Goal: Task Accomplishment & Management: Use online tool/utility

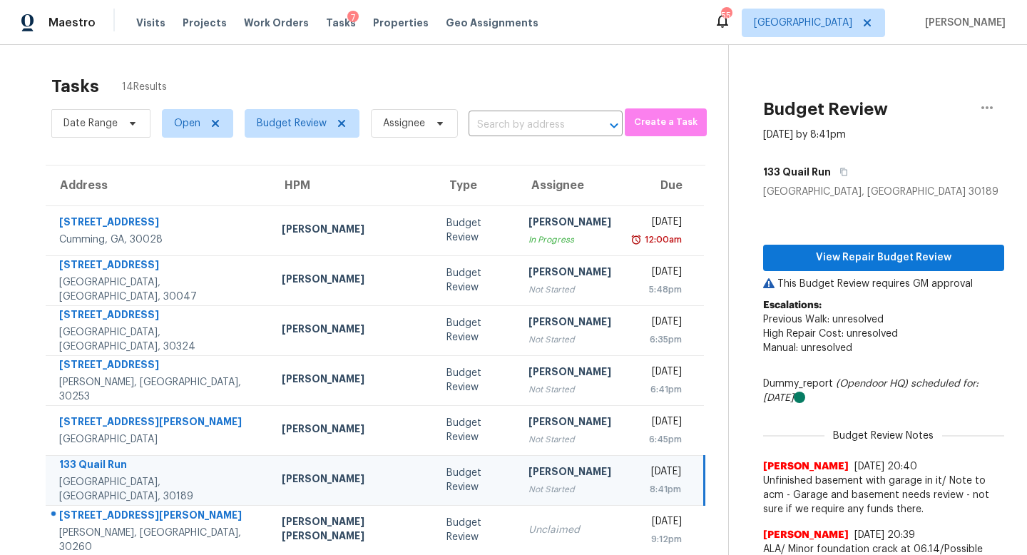
scroll to position [152, 0]
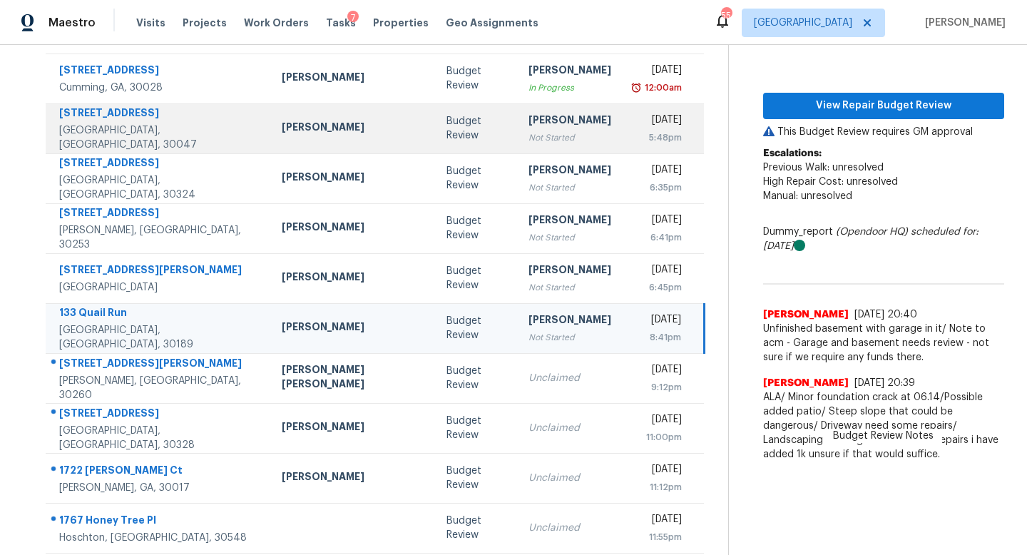
click at [517, 132] on td "[PERSON_NAME] Not Started" at bounding box center [570, 128] width 106 height 50
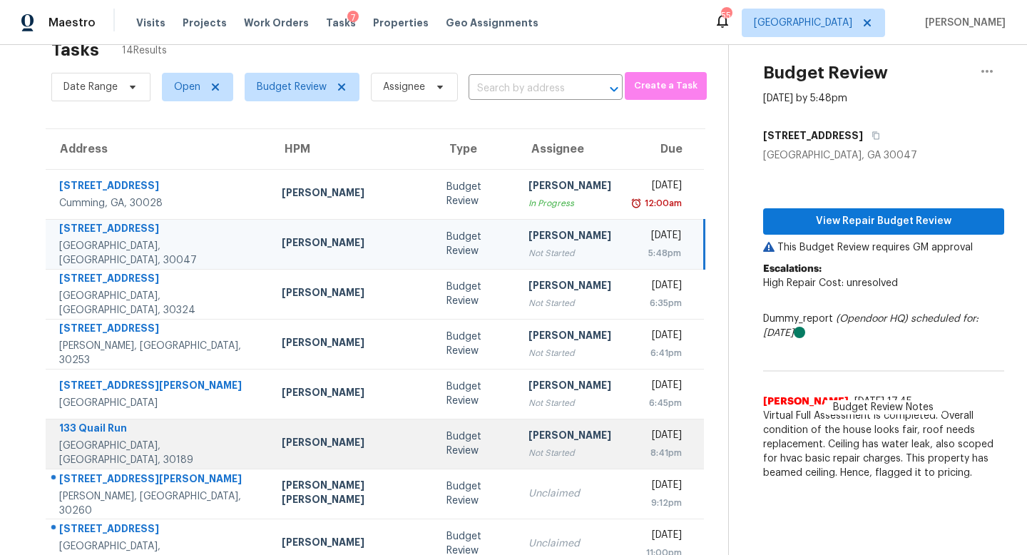
scroll to position [38, 0]
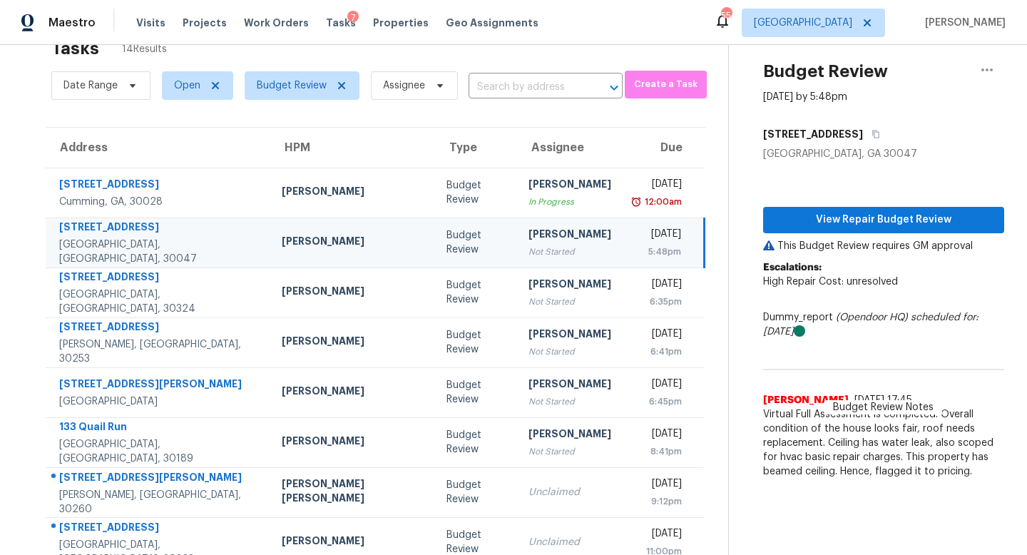
click at [528, 240] on div "[PERSON_NAME]" at bounding box center [569, 236] width 83 height 18
click at [783, 224] on span "View Repair Budget Review" at bounding box center [883, 220] width 218 height 18
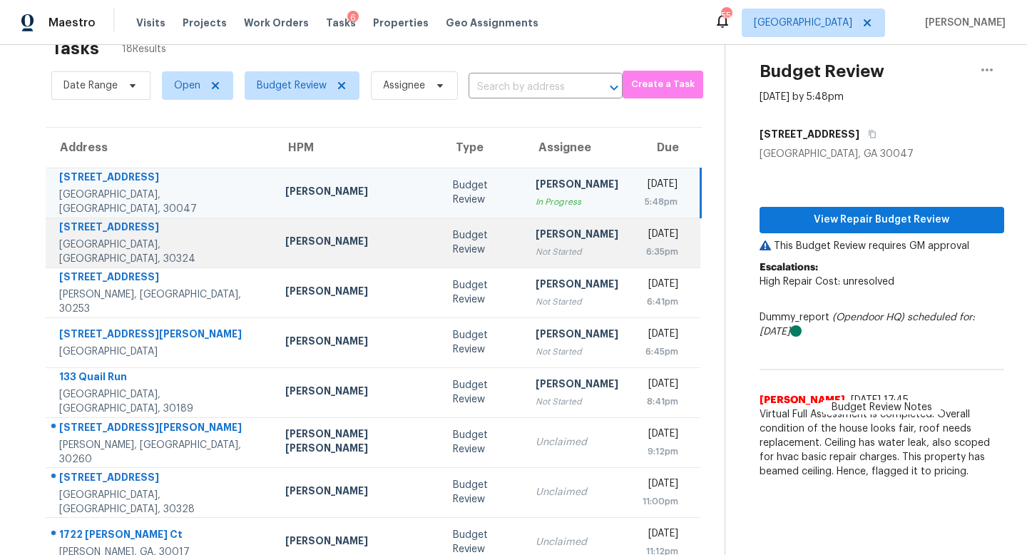
click at [536, 257] on div "Not Started" at bounding box center [577, 252] width 83 height 14
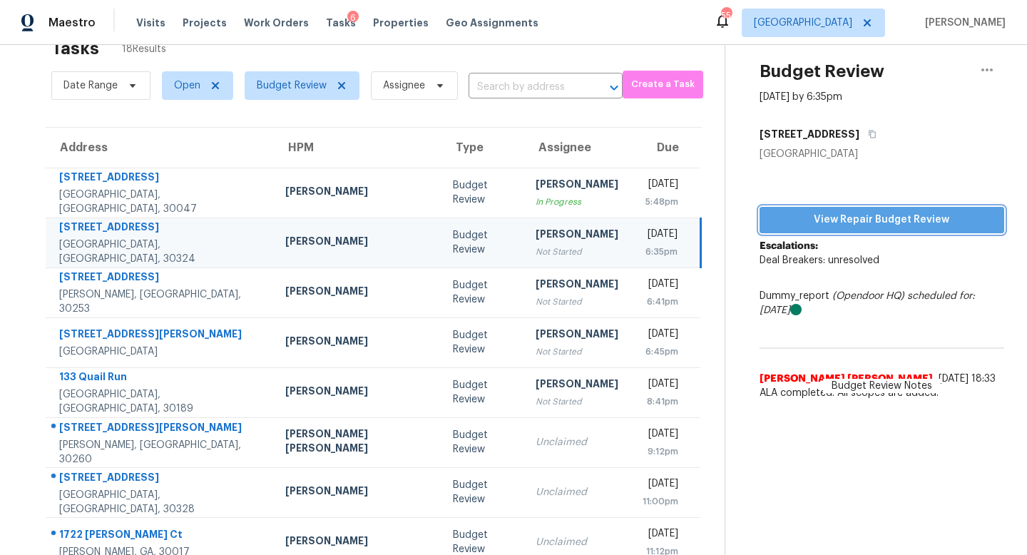
click at [880, 213] on span "View Repair Budget Review" at bounding box center [882, 220] width 222 height 18
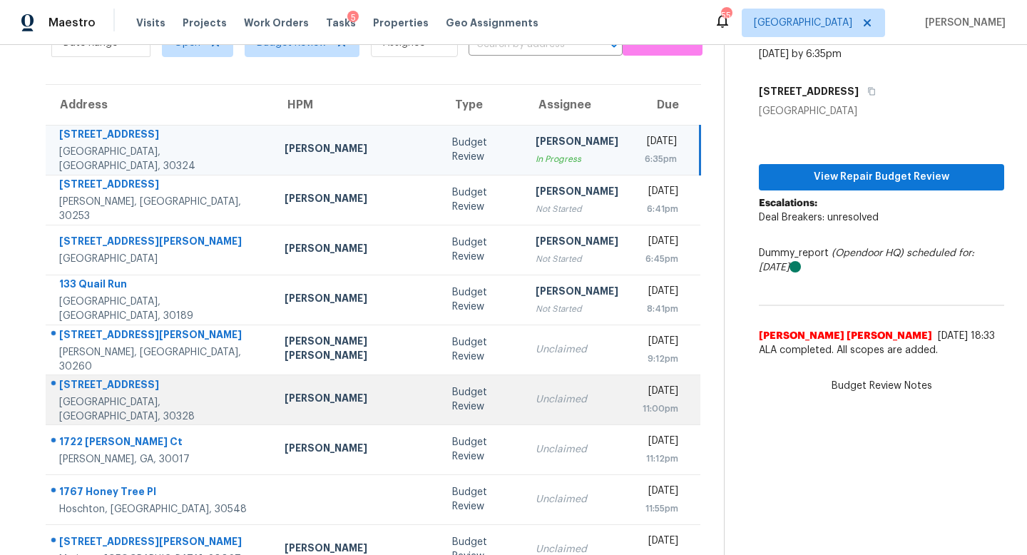
scroll to position [85, 0]
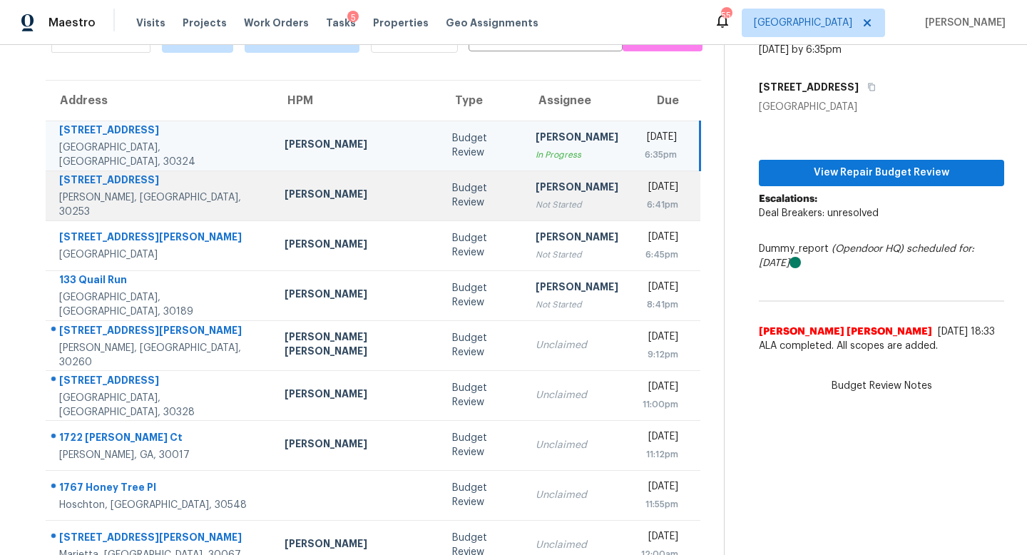
click at [536, 180] on div "[PERSON_NAME]" at bounding box center [577, 189] width 83 height 18
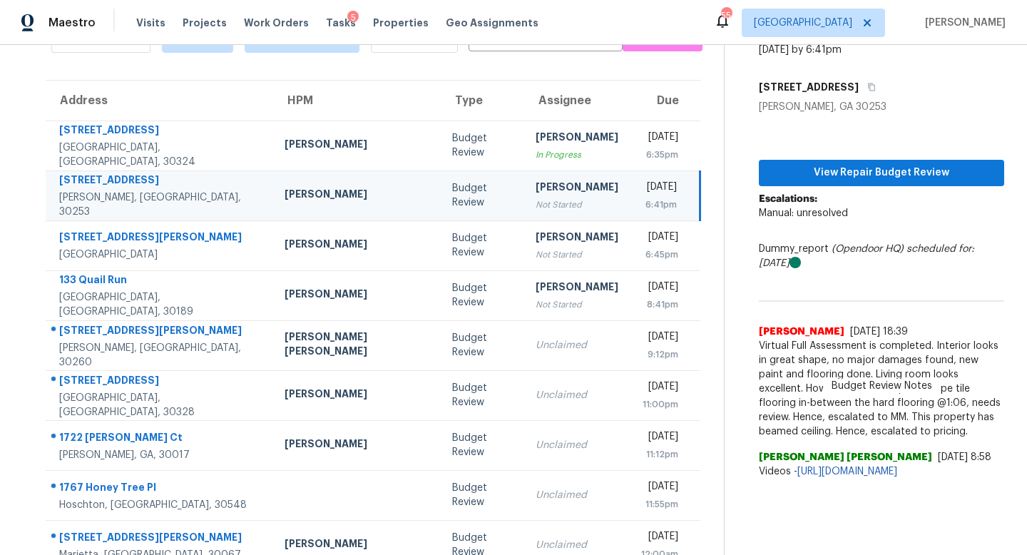
click at [777, 157] on div "View Repair Budget Review Escalations: Manual: unresolved Dummy_report (Opendoo…" at bounding box center [881, 300] width 245 height 372
click at [781, 170] on span "View Repair Budget Review" at bounding box center [881, 173] width 223 height 18
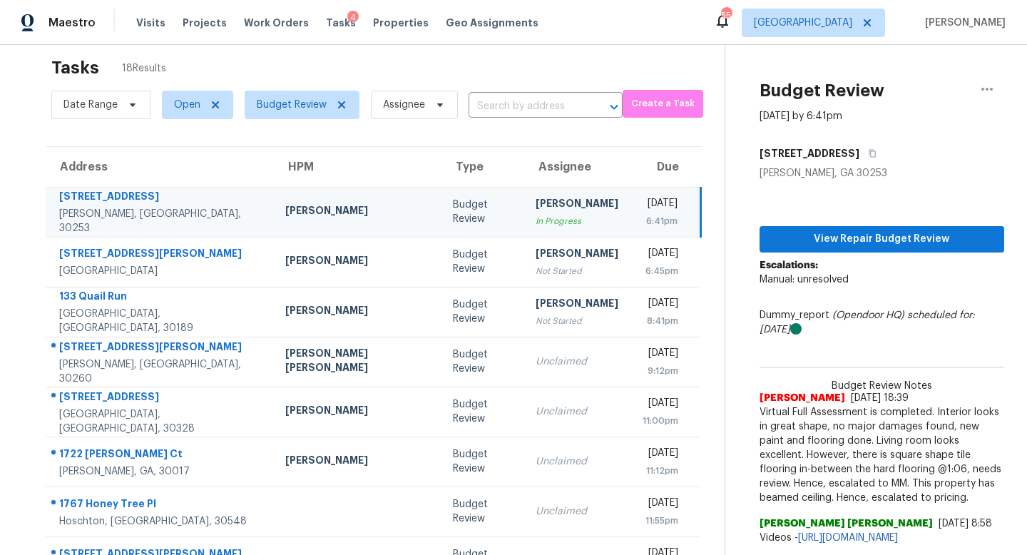
scroll to position [17, 1]
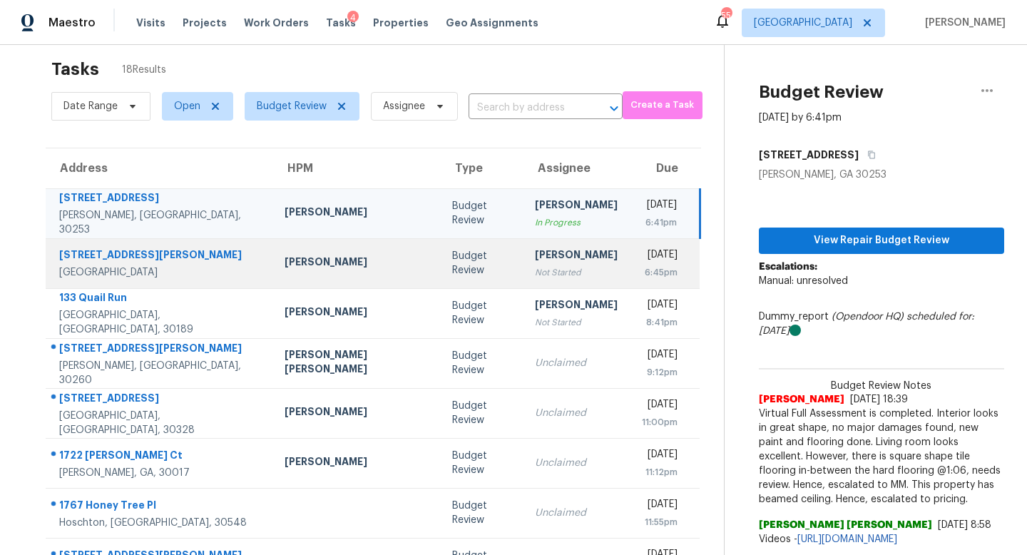
click at [523, 281] on td "Cynthia Herriott Not Started" at bounding box center [576, 263] width 106 height 50
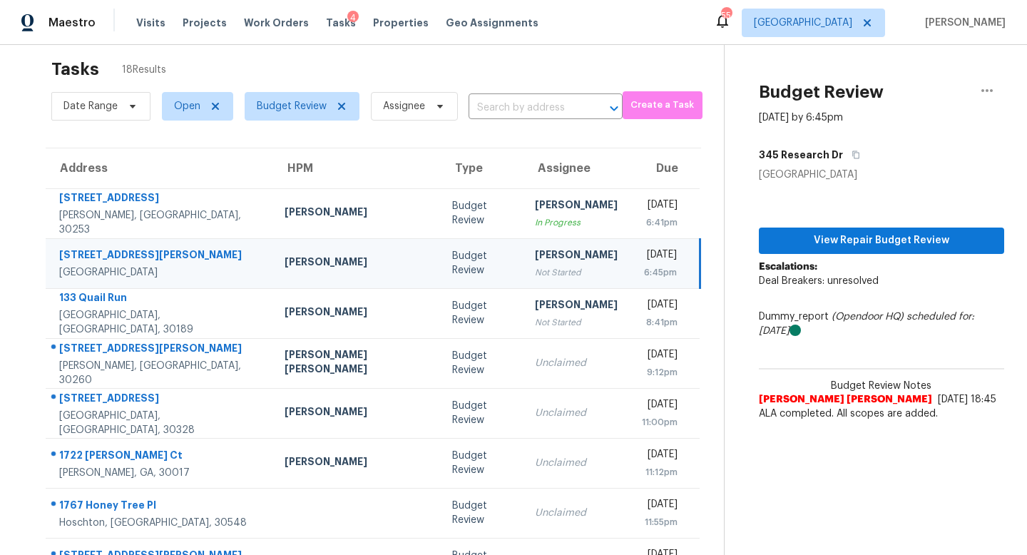
scroll to position [17, 0]
click at [805, 245] on span "View Repair Budget Review" at bounding box center [881, 241] width 223 height 18
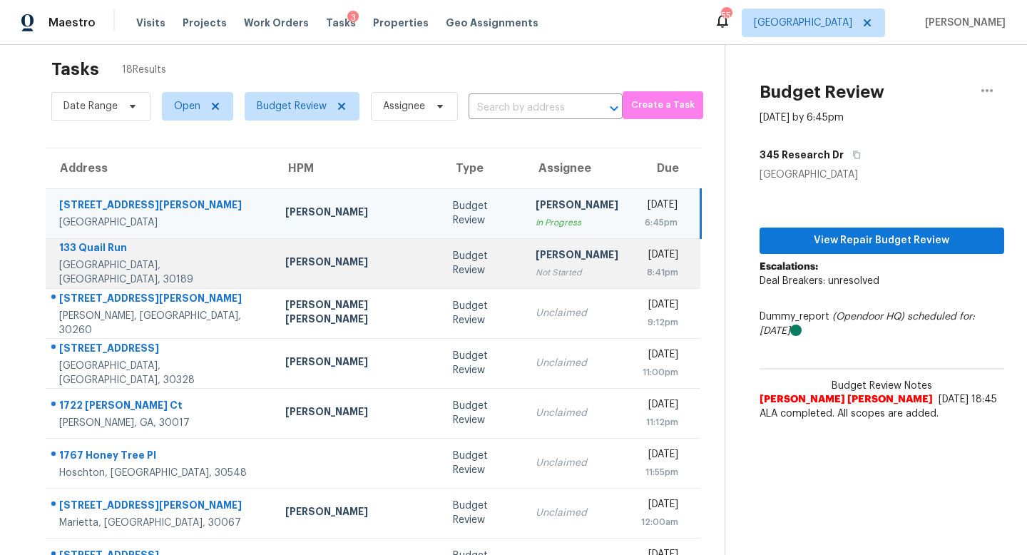
click at [536, 275] on div "Not Started" at bounding box center [577, 272] width 83 height 14
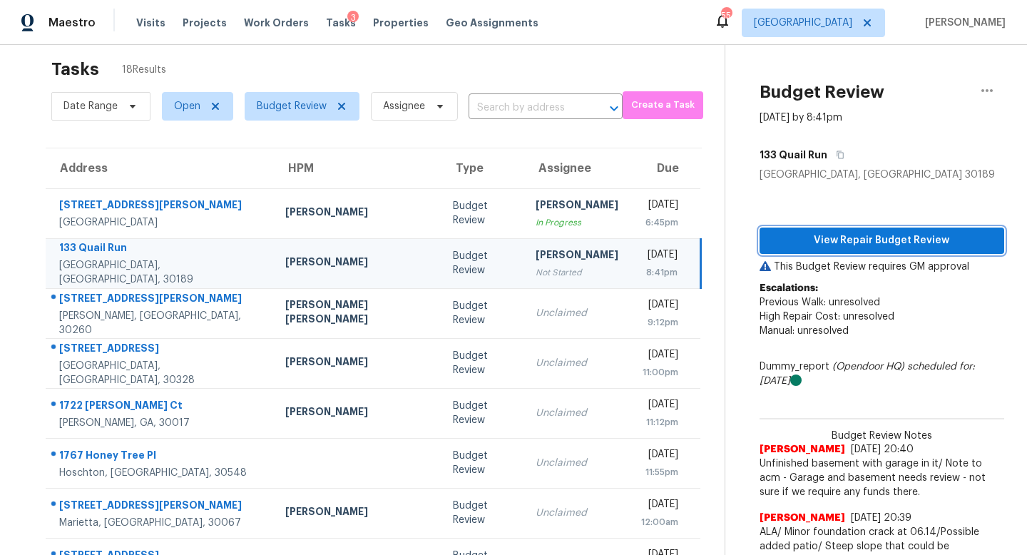
click at [835, 240] on span "View Repair Budget Review" at bounding box center [882, 241] width 222 height 18
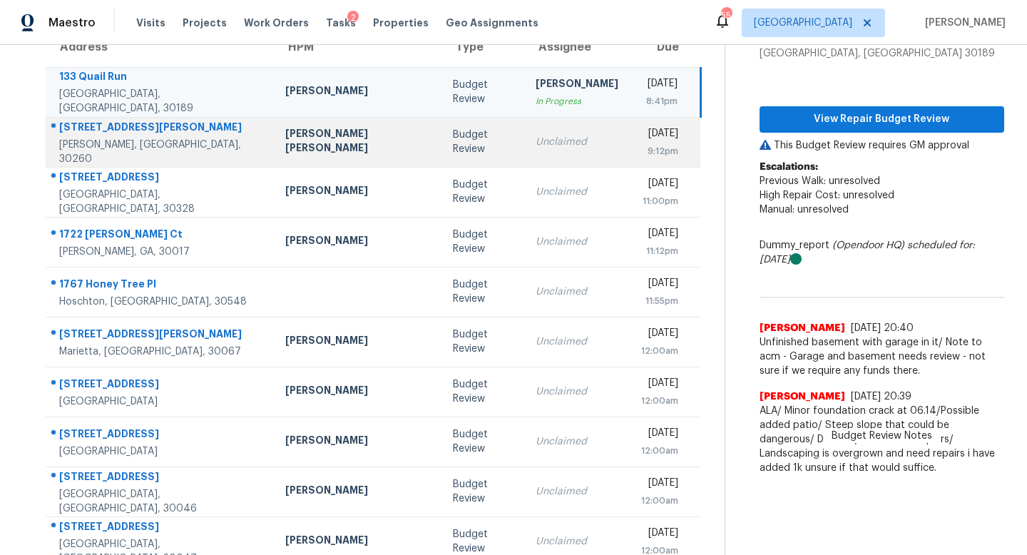
scroll to position [140, 0]
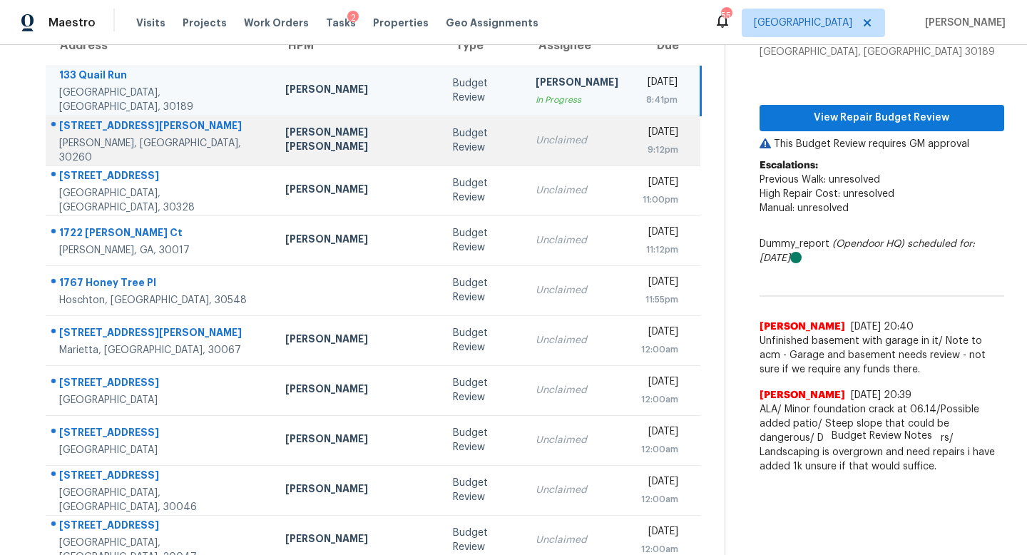
click at [524, 162] on td "Unclaimed" at bounding box center [577, 141] width 106 height 50
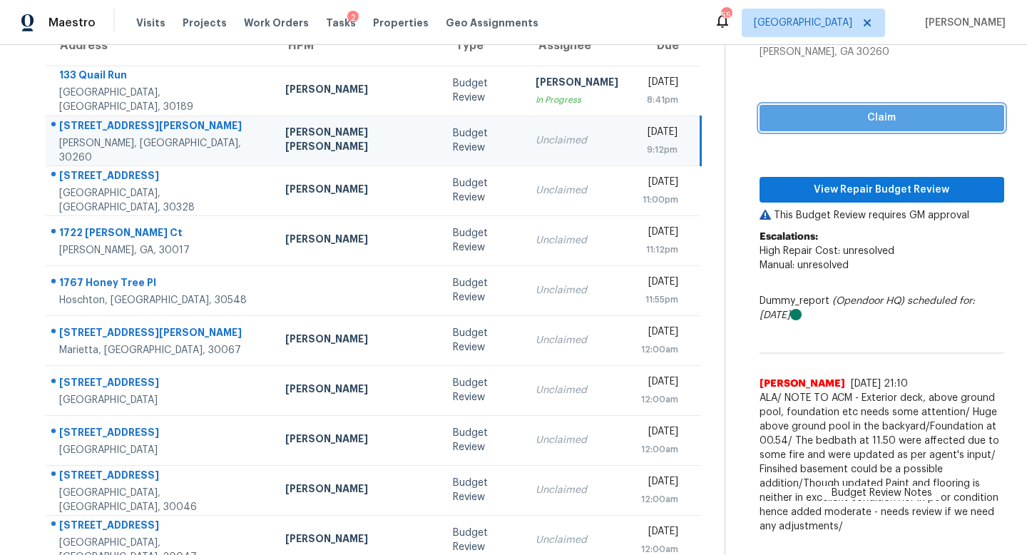
click at [806, 119] on span "Claim" at bounding box center [882, 118] width 222 height 18
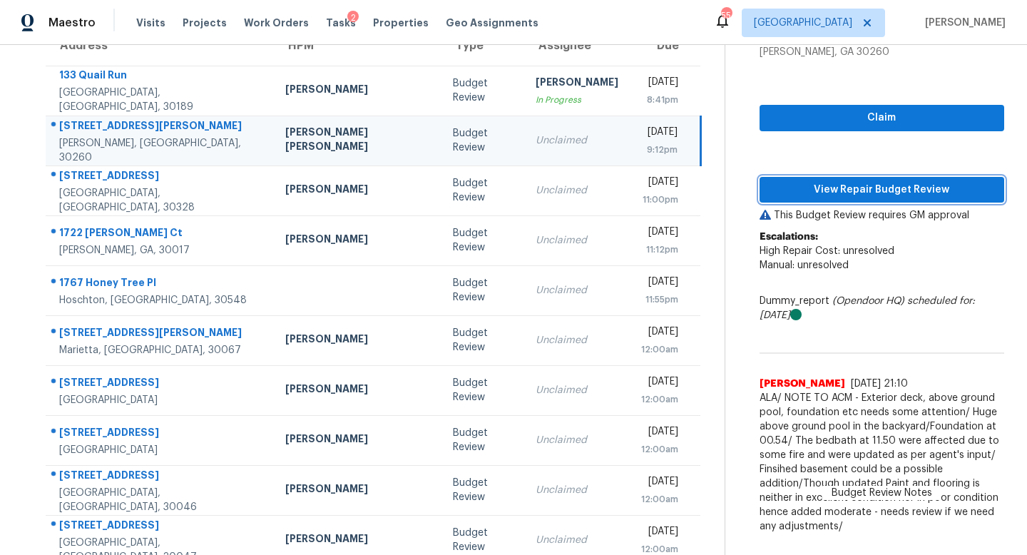
click at [814, 183] on span "View Repair Budget Review" at bounding box center [882, 190] width 222 height 18
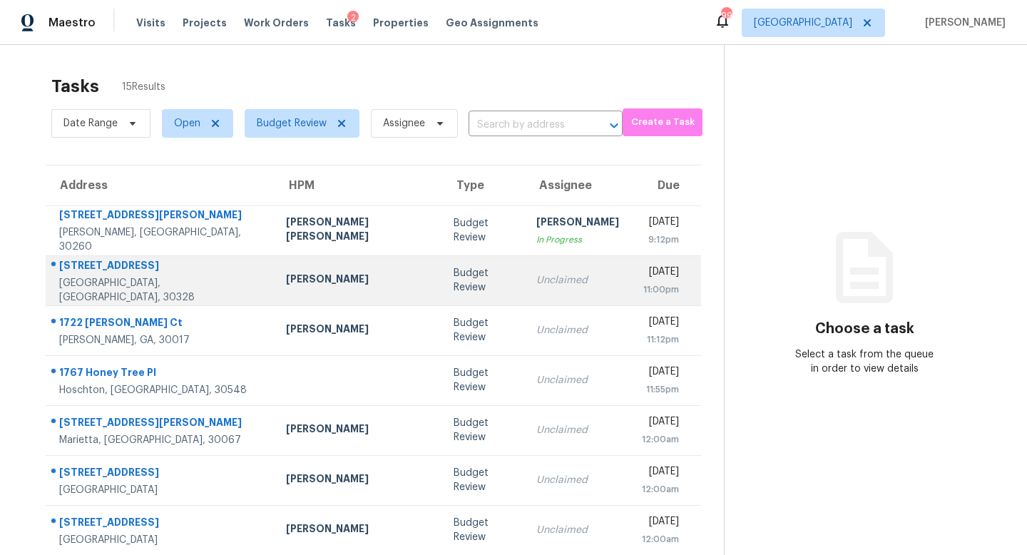
scroll to position [188, 0]
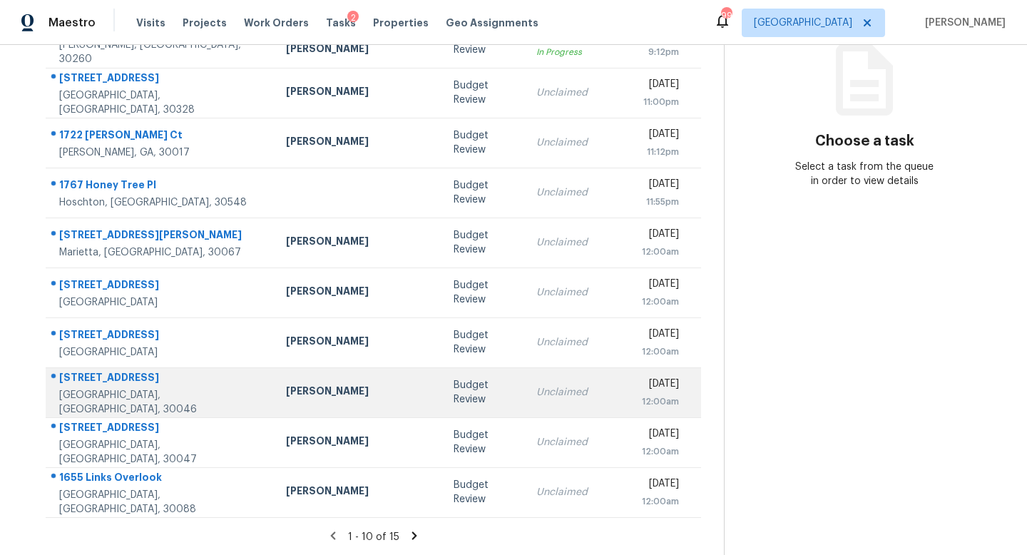
click at [442, 410] on td "Budget Review" at bounding box center [483, 392] width 83 height 50
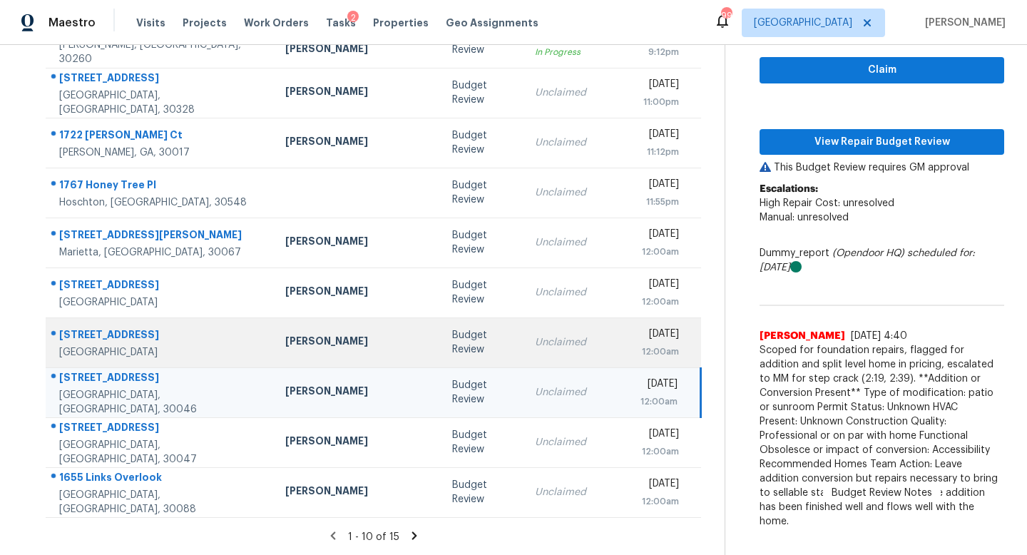
click at [441, 363] on td "Budget Review" at bounding box center [482, 342] width 83 height 50
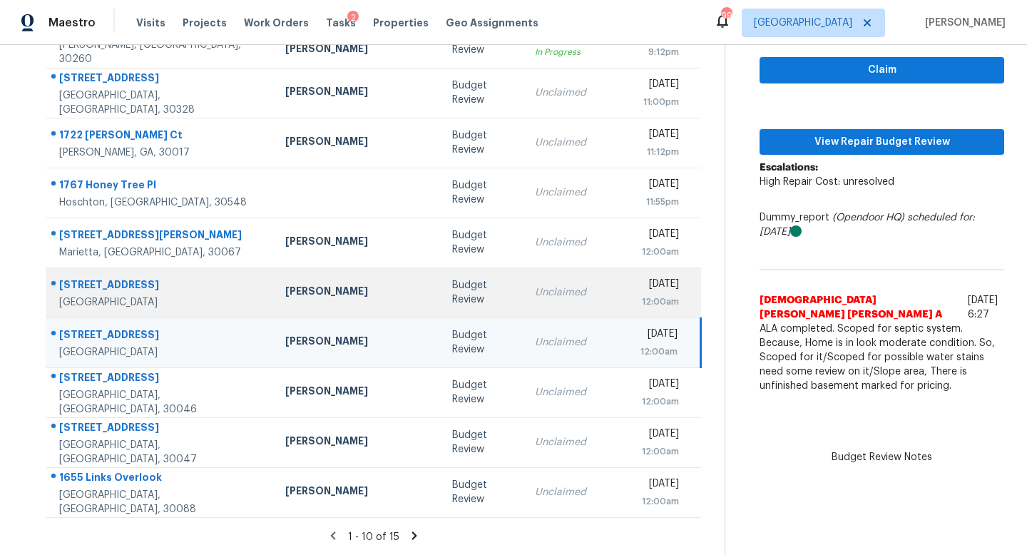
click at [452, 292] on div "Budget Review" at bounding box center [482, 292] width 60 height 29
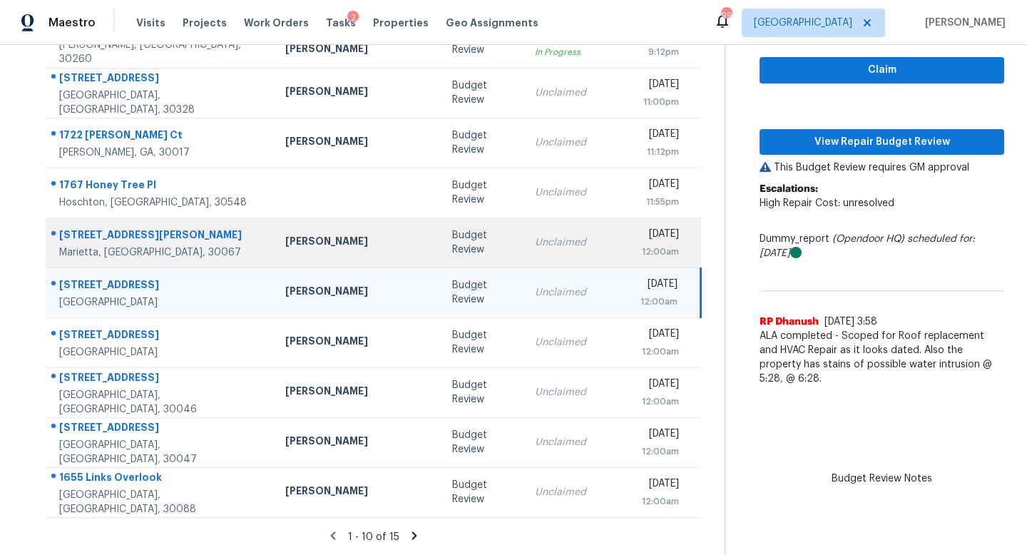
click at [452, 249] on div "Budget Review" at bounding box center [482, 242] width 60 height 29
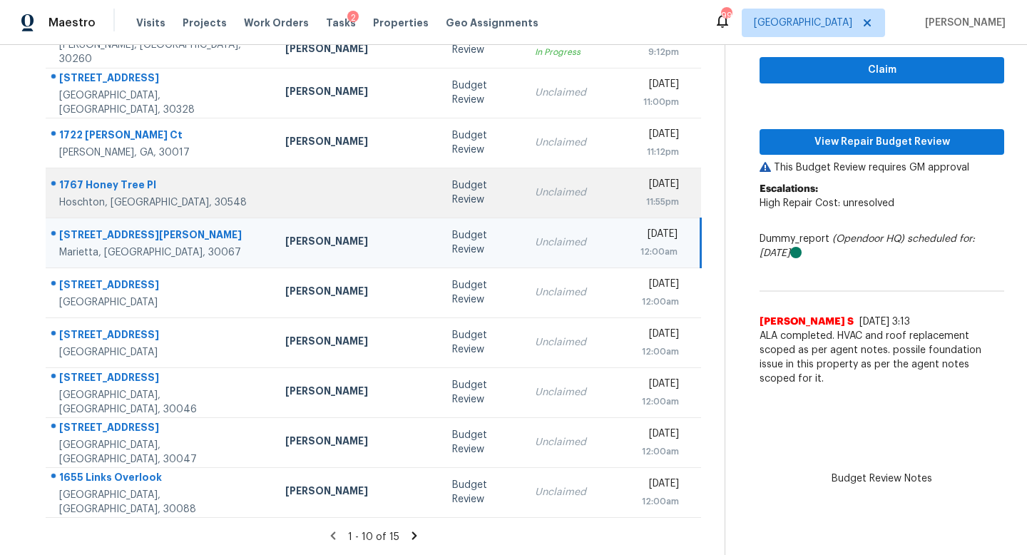
click at [441, 215] on td "Budget Review" at bounding box center [482, 193] width 83 height 50
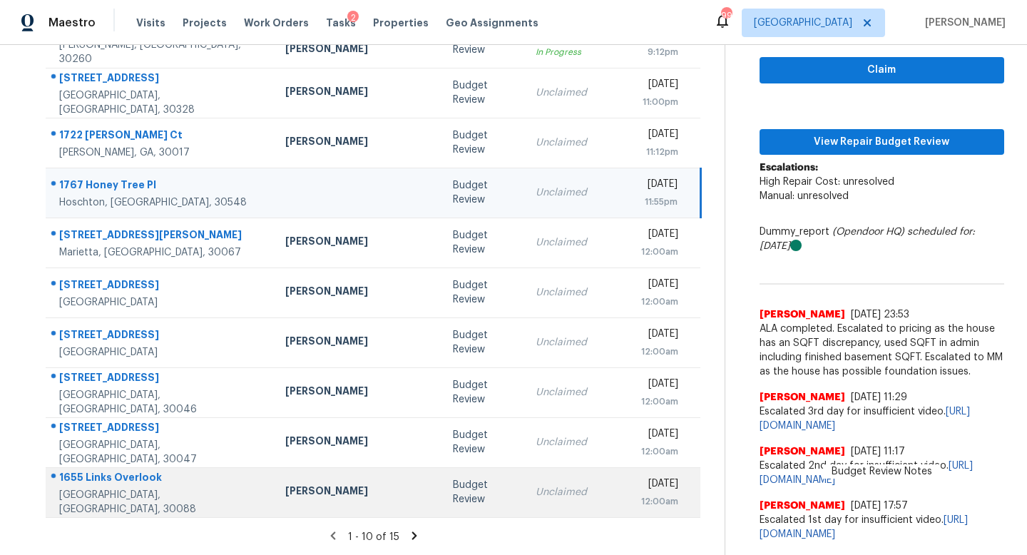
click at [524, 479] on td "Unclaimed" at bounding box center [577, 492] width 106 height 50
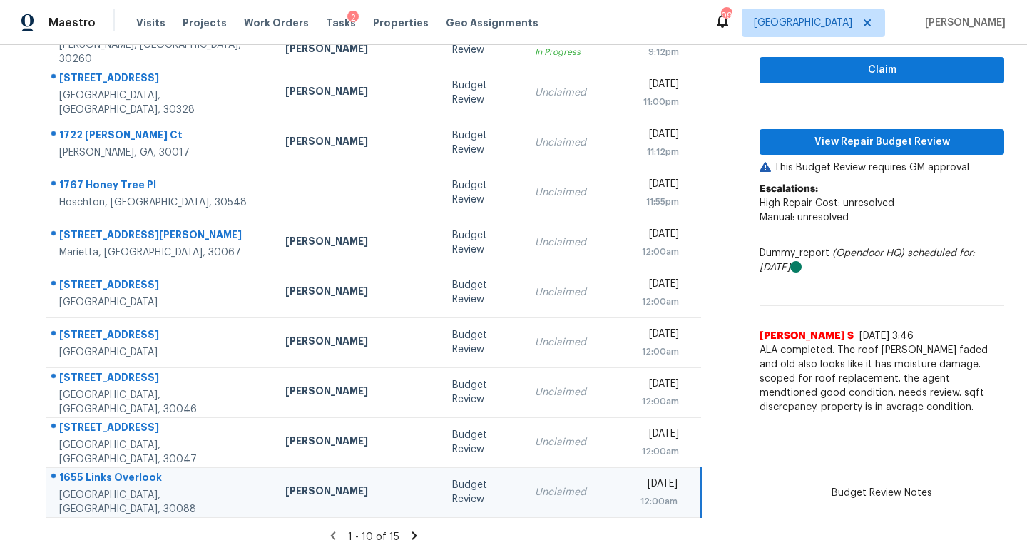
click at [412, 533] on icon at bounding box center [414, 535] width 5 height 8
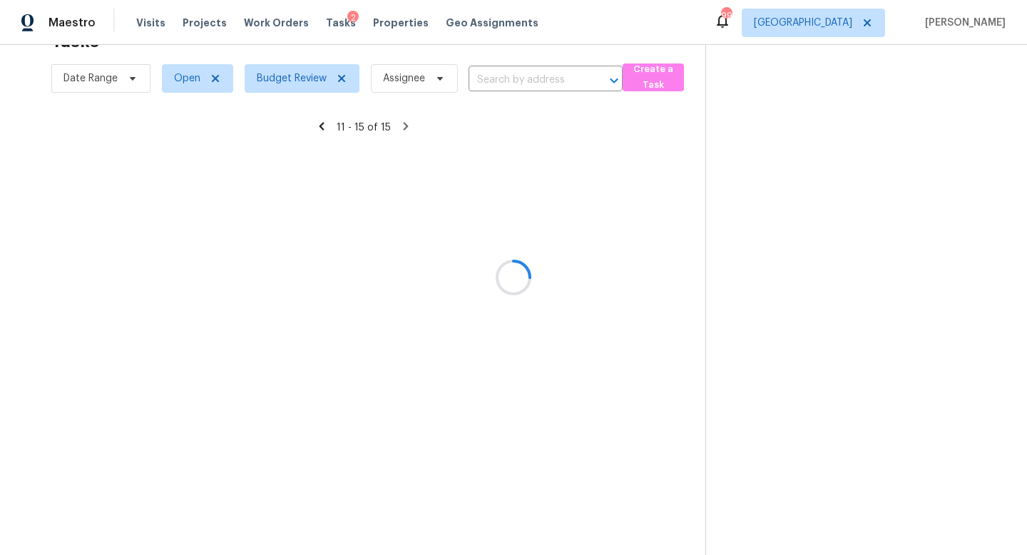
scroll to position [45, 0]
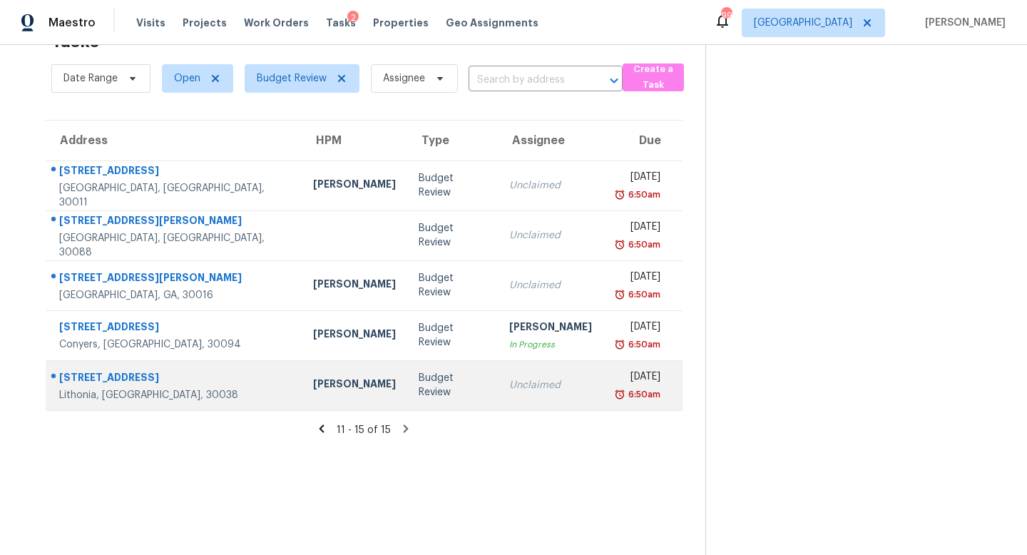
click at [509, 381] on div "Unclaimed" at bounding box center [550, 385] width 83 height 14
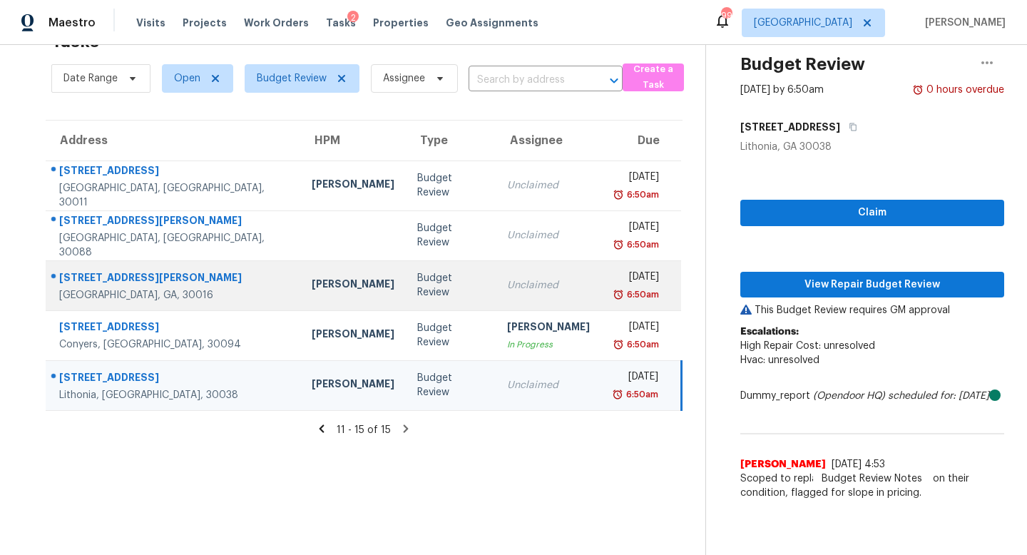
click at [496, 275] on td "Unclaimed" at bounding box center [549, 285] width 106 height 50
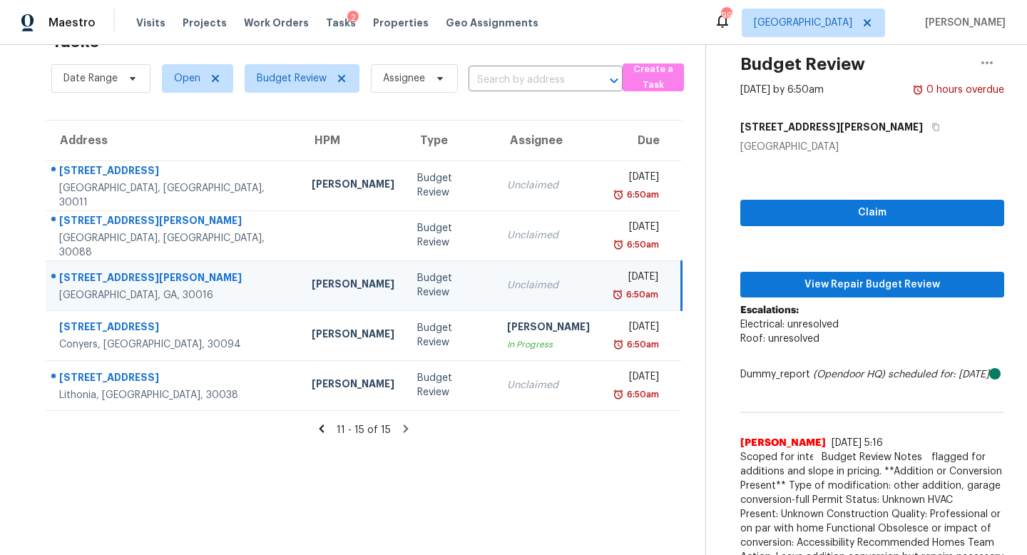
scroll to position [104, 0]
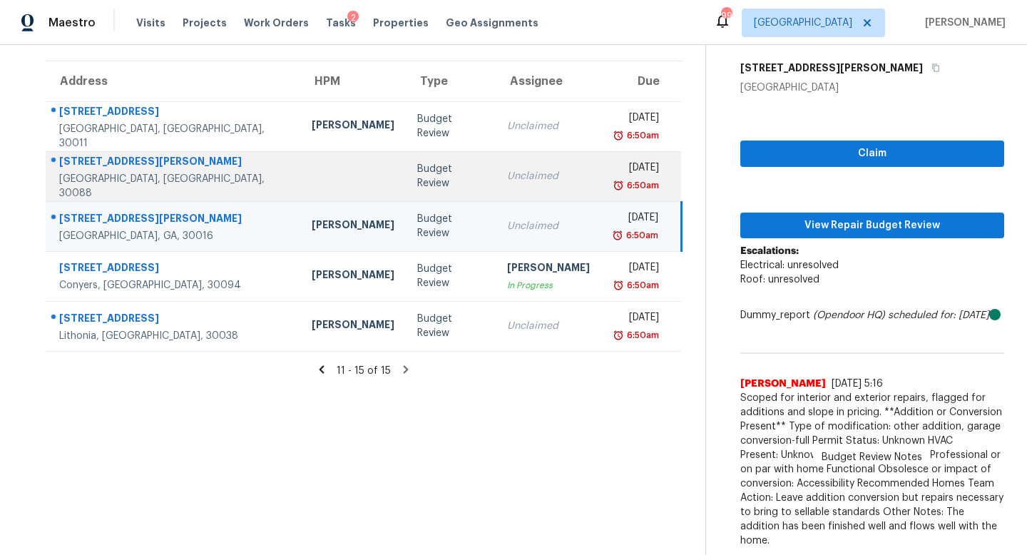
click at [507, 173] on div "Unclaimed" at bounding box center [548, 176] width 83 height 14
